Goal: Information Seeking & Learning: Find contact information

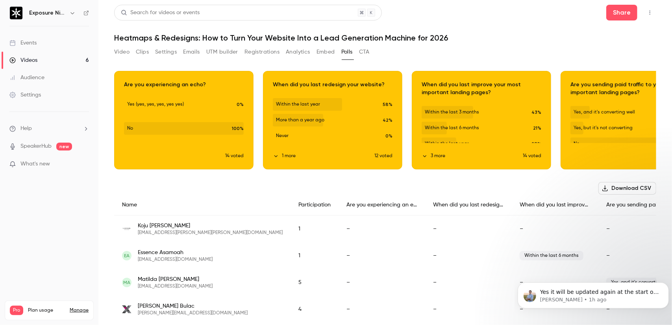
click at [506, 32] on header "Search for videos or events Share Heatmaps & Redesigns: How to Turn Your Websit…" at bounding box center [385, 24] width 542 height 38
click at [633, 188] on button "Download CSV" at bounding box center [627, 188] width 58 height 13
click at [610, 299] on p "[PERSON_NAME] • 1h ago" at bounding box center [598, 299] width 119 height 7
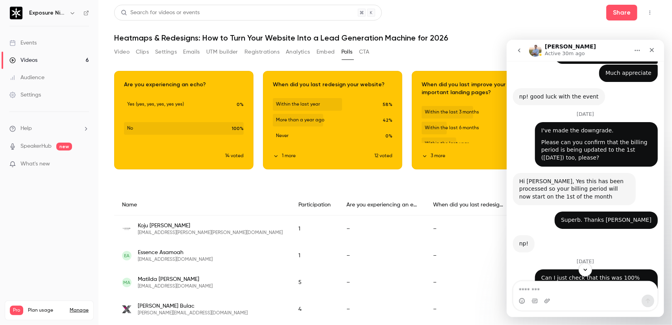
scroll to position [807, 0]
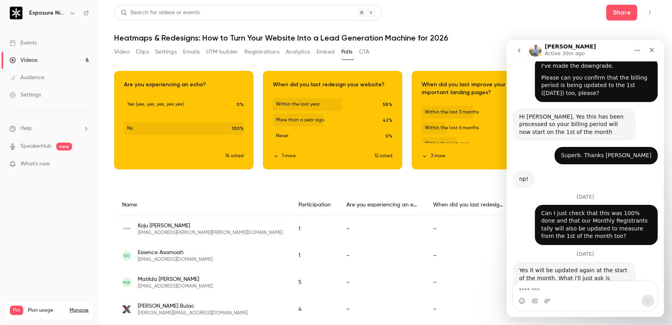
click at [578, 287] on textarea "Message…" at bounding box center [585, 287] width 144 height 13
click at [580, 290] on textarea "Message…" at bounding box center [585, 287] width 144 height 13
type textarea "**********"
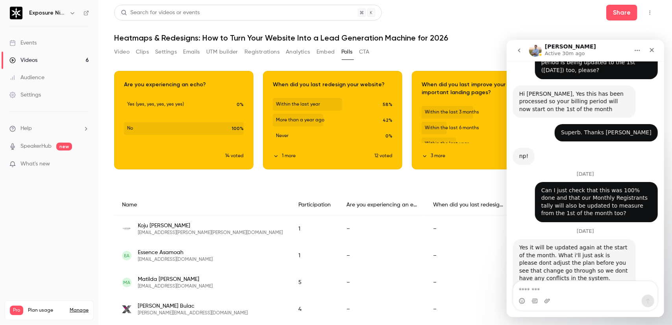
scroll to position [830, 0]
click at [516, 50] on icon "go back" at bounding box center [518, 50] width 6 height 6
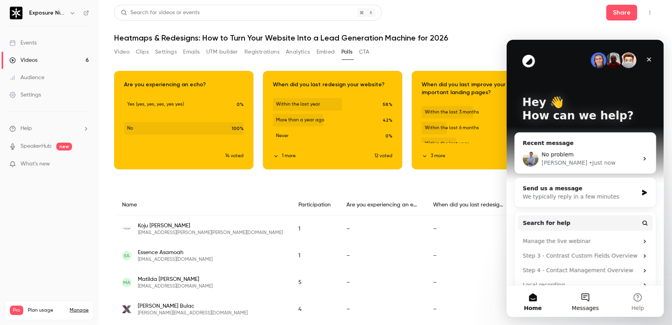
click at [599, 286] on button "Messages" at bounding box center [584, 300] width 52 height 31
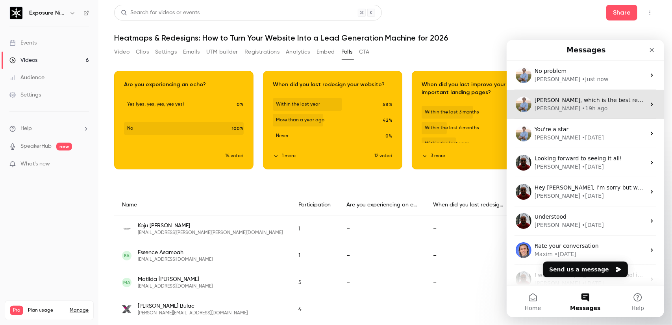
click at [590, 109] on div "[PERSON_NAME] • 19h ago" at bounding box center [589, 108] width 111 height 8
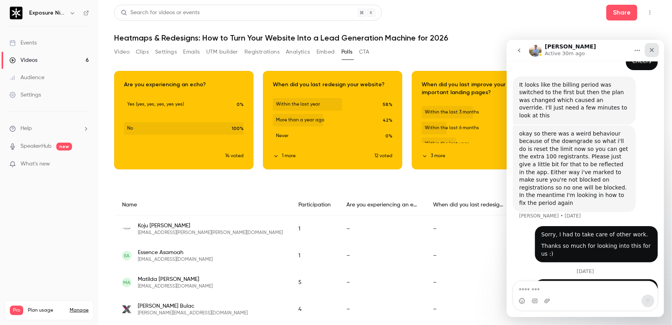
scroll to position [300, 0]
click at [654, 48] on icon "Close" at bounding box center [651, 49] width 6 height 6
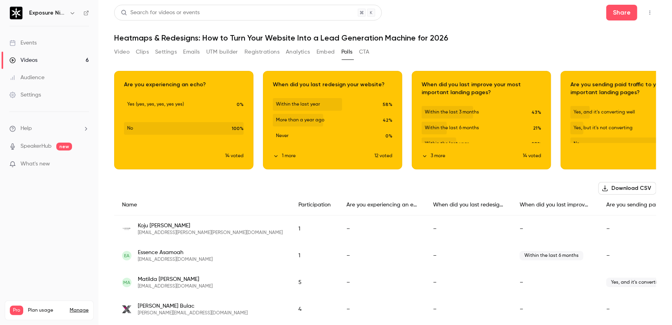
click at [469, 52] on div "Video Clips Settings Emails UTM builder Registrations Analytics Embed Polls CTA" at bounding box center [385, 54] width 542 height 16
click at [302, 50] on button "Analytics" at bounding box center [298, 52] width 24 height 13
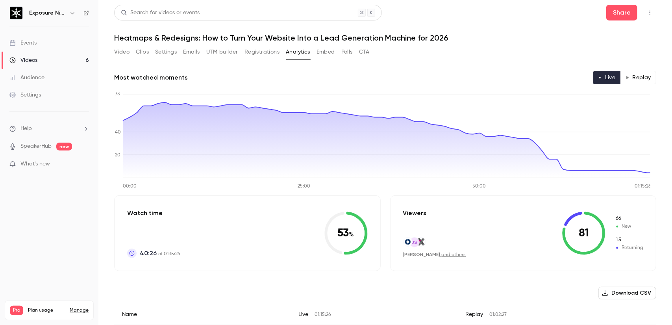
click at [364, 52] on button "CTA" at bounding box center [364, 52] width 11 height 13
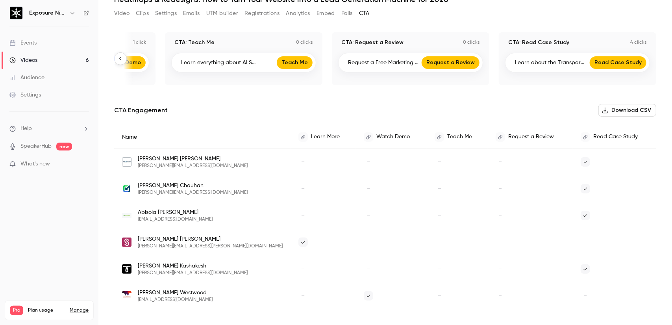
scroll to position [41, 0]
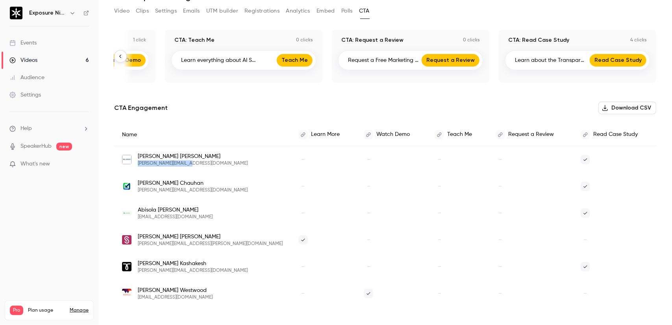
drag, startPoint x: 205, startPoint y: 164, endPoint x: 135, endPoint y: 168, distance: 70.2
click at [135, 168] on div "[PERSON_NAME] [PERSON_NAME][EMAIL_ADDRESS][DOMAIN_NAME]" at bounding box center [202, 159] width 176 height 27
copy span "[PERSON_NAME][EMAIL_ADDRESS][DOMAIN_NAME]"
click at [220, 159] on div "[PERSON_NAME] [PERSON_NAME][EMAIL_ADDRESS][DOMAIN_NAME]" at bounding box center [202, 159] width 161 height 14
drag, startPoint x: 176, startPoint y: 163, endPoint x: 139, endPoint y: 164, distance: 37.8
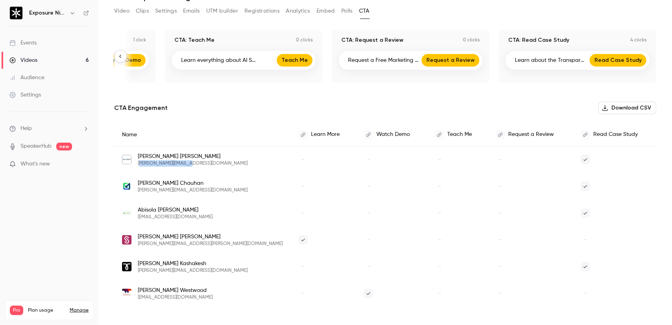
click at [139, 164] on div "[PERSON_NAME] [PERSON_NAME][EMAIL_ADDRESS][DOMAIN_NAME]" at bounding box center [202, 159] width 161 height 14
copy span "[PERSON_NAME][EMAIL_ADDRESS][DOMAIN_NAME]"
drag, startPoint x: 226, startPoint y: 190, endPoint x: 136, endPoint y: 192, distance: 89.7
click at [136, 192] on div "[PERSON_NAME] [PERSON_NAME][EMAIL_ADDRESS][DOMAIN_NAME]" at bounding box center [202, 186] width 161 height 14
copy span "[PERSON_NAME][EMAIL_ADDRESS][DOMAIN_NAME]"
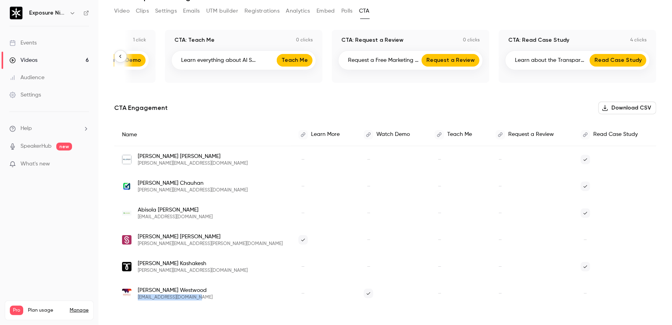
drag, startPoint x: 201, startPoint y: 297, endPoint x: 138, endPoint y: 299, distance: 62.6
click at [138, 299] on div "[PERSON_NAME] [PERSON_NAME][EMAIL_ADDRESS][DOMAIN_NAME]" at bounding box center [202, 293] width 161 height 14
copy span "[EMAIL_ADDRESS][DOMAIN_NAME]"
click at [328, 159] on div "–" at bounding box center [322, 159] width 65 height 27
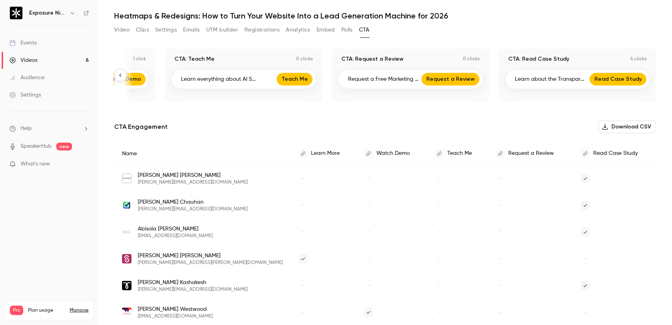
scroll to position [0, 0]
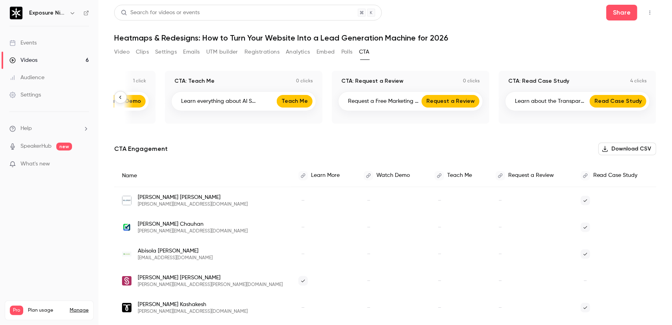
click at [133, 56] on div "Video Clips Settings Emails UTM builder Registrations Analytics Embed Polls CTA" at bounding box center [241, 52] width 255 height 13
click at [122, 51] on button "Video" at bounding box center [121, 52] width 15 height 13
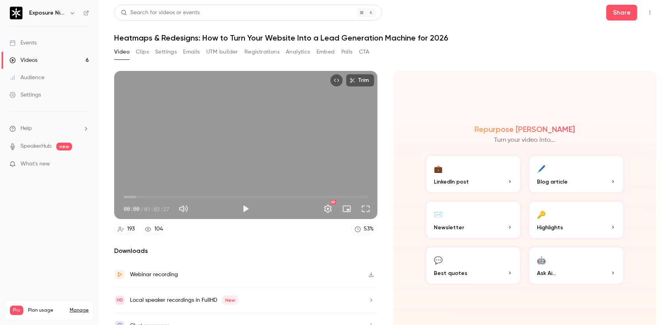
scroll to position [11, 0]
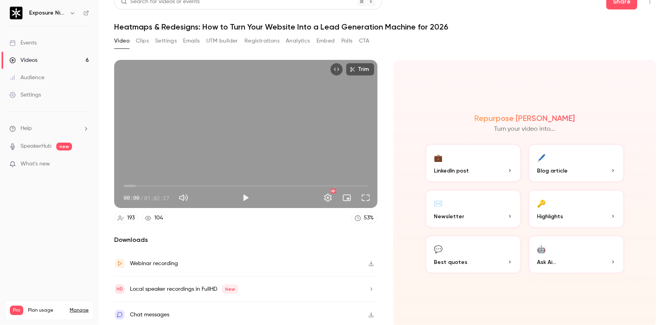
click at [370, 261] on icon "button" at bounding box center [371, 264] width 6 height 6
